Goal: Task Accomplishment & Management: Manage account settings

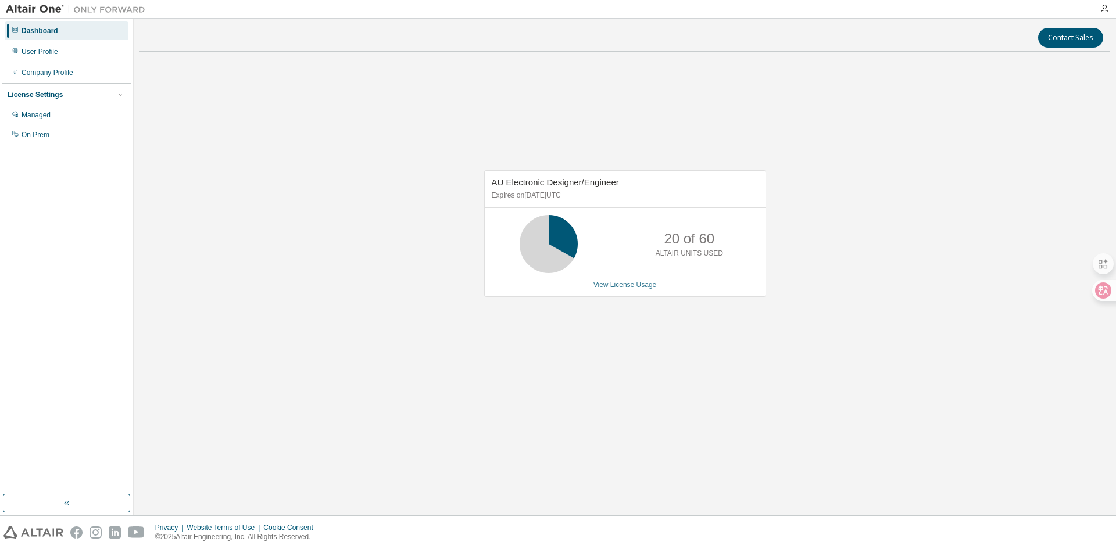
click at [639, 285] on link "View License Usage" at bounding box center [624, 285] width 63 height 8
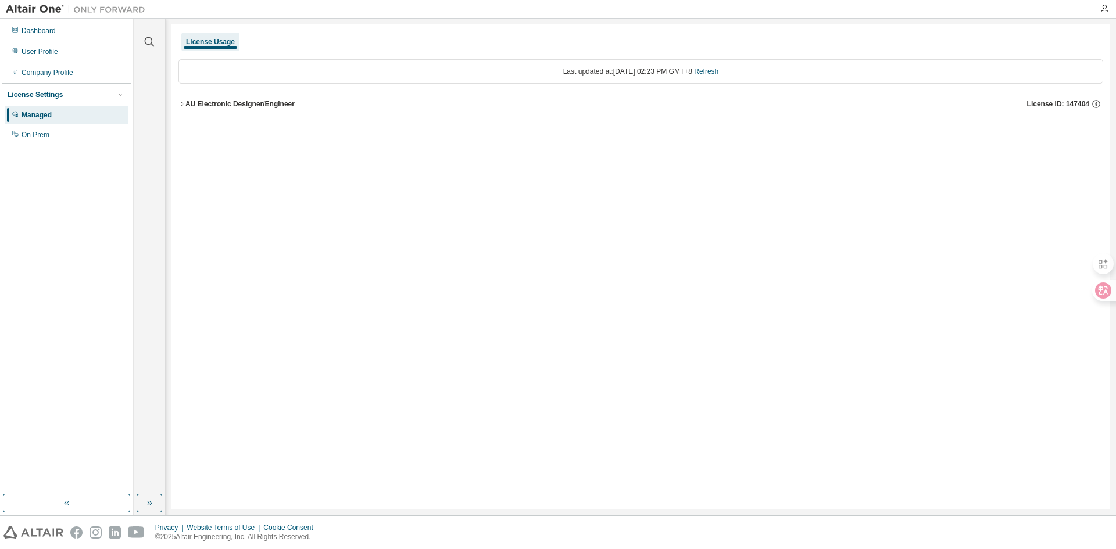
click at [224, 101] on div "AU Electronic Designer/Engineer" at bounding box center [239, 103] width 109 height 9
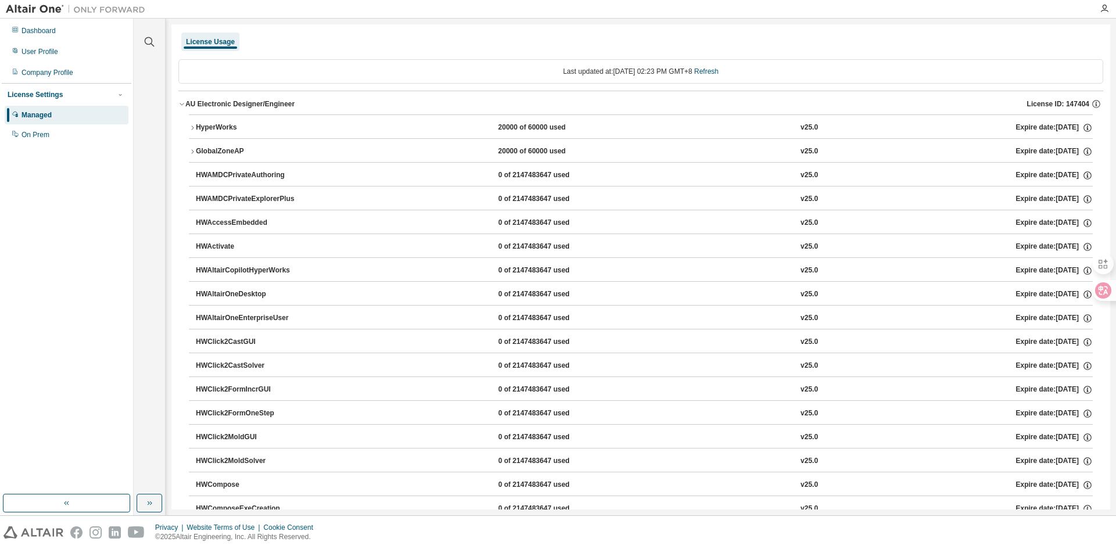
click at [209, 101] on div "AU Electronic Designer/Engineer" at bounding box center [239, 103] width 109 height 9
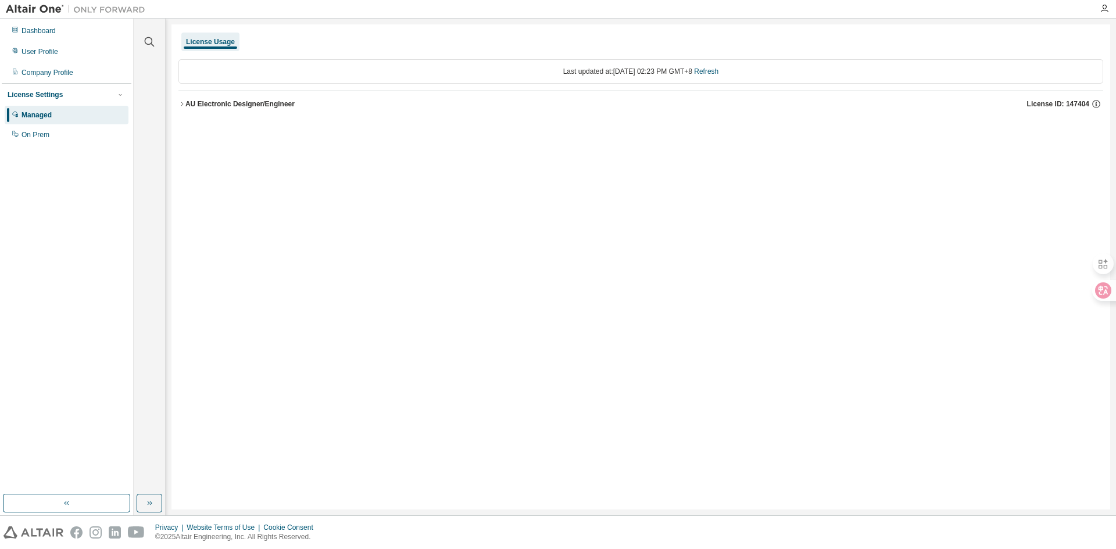
click at [209, 101] on div "AU Electronic Designer/Engineer" at bounding box center [239, 103] width 109 height 9
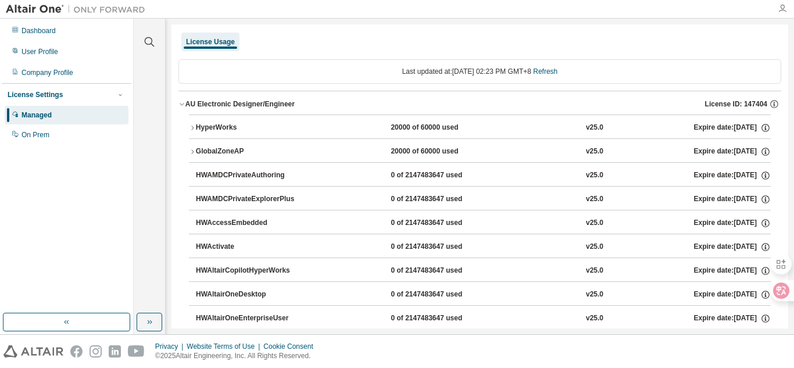
click at [784, 6] on icon "button" at bounding box center [781, 8] width 9 height 9
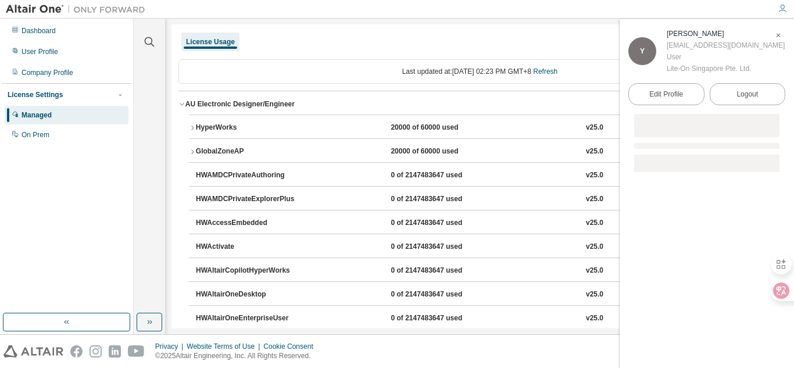
click at [784, 6] on icon "button" at bounding box center [781, 8] width 9 height 9
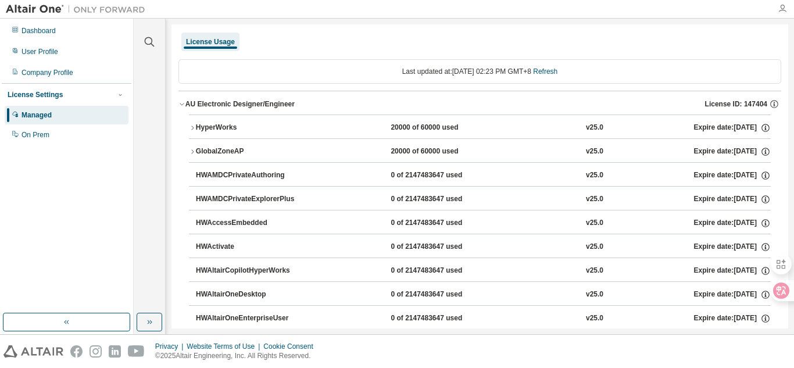
click at [784, 6] on icon "button" at bounding box center [781, 8] width 9 height 9
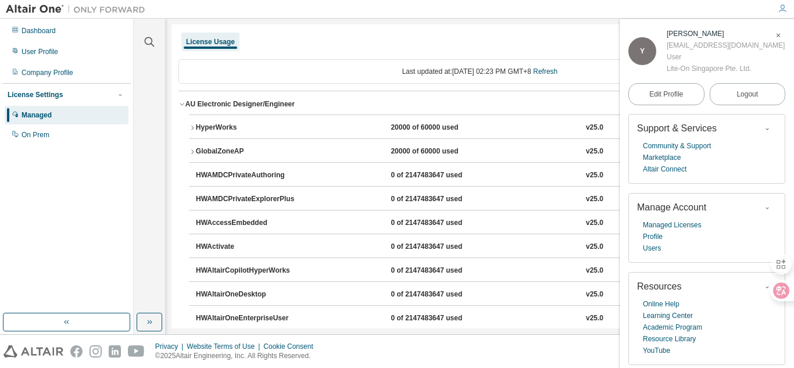
click at [778, 33] on icon "button" at bounding box center [777, 35] width 7 height 7
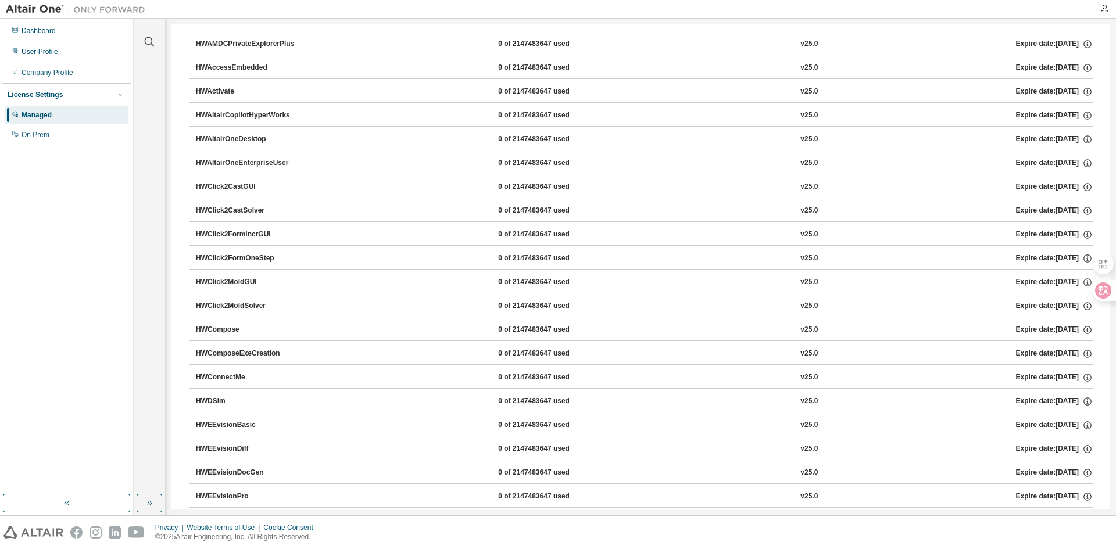
scroll to position [137, 0]
